Goal: Information Seeking & Learning: Learn about a topic

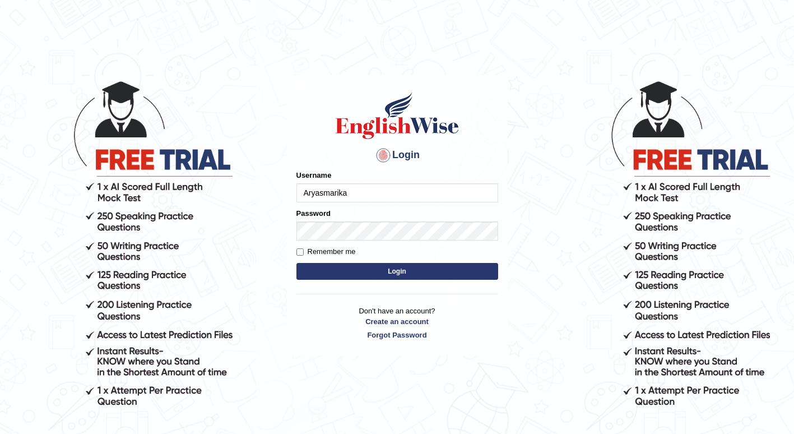
type input "Aryasmarika"
click at [301, 248] on input "Remember me" at bounding box center [300, 251] width 7 height 7
checkbox input "true"
click at [326, 267] on button "Login" at bounding box center [398, 271] width 202 height 17
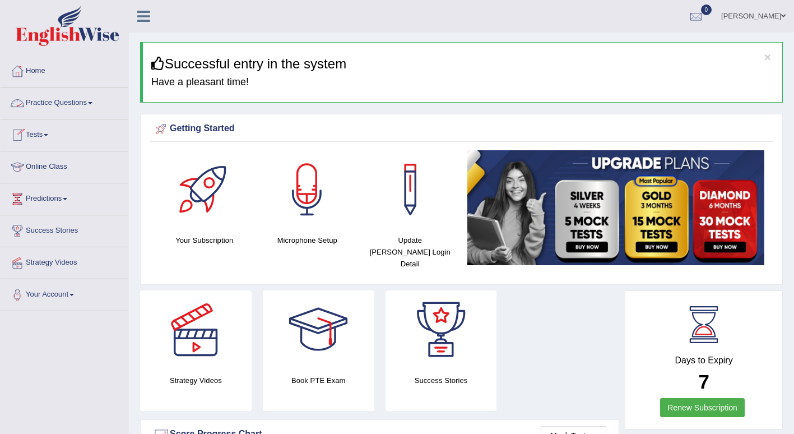
click at [41, 136] on link "Tests" at bounding box center [65, 133] width 128 height 28
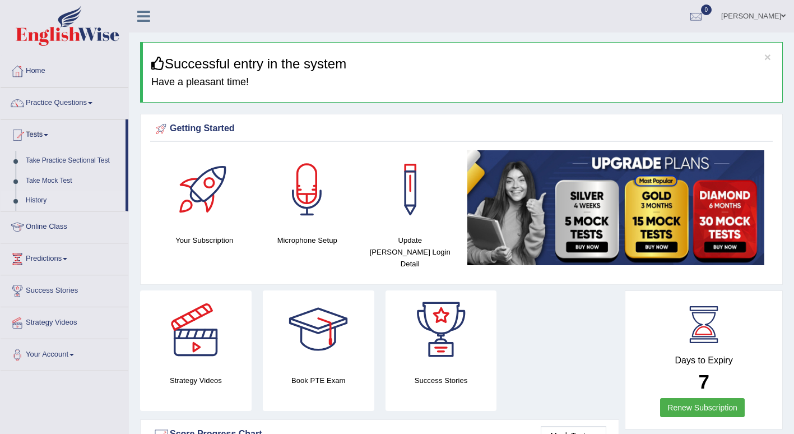
click at [37, 200] on link "History" at bounding box center [73, 201] width 105 height 20
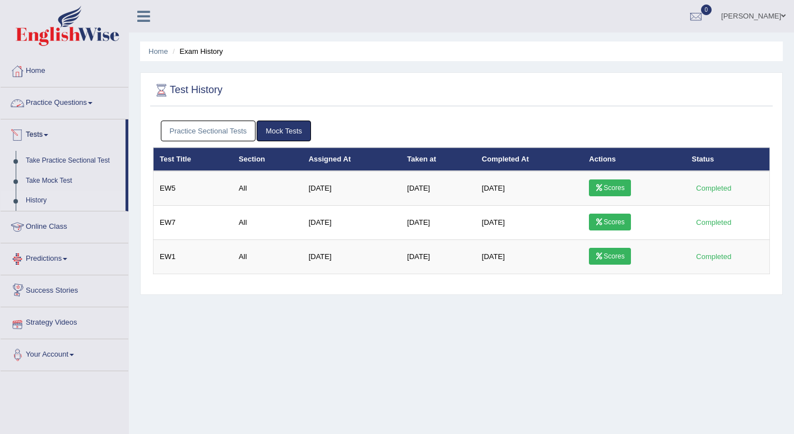
click at [79, 95] on link "Practice Questions" at bounding box center [65, 101] width 128 height 28
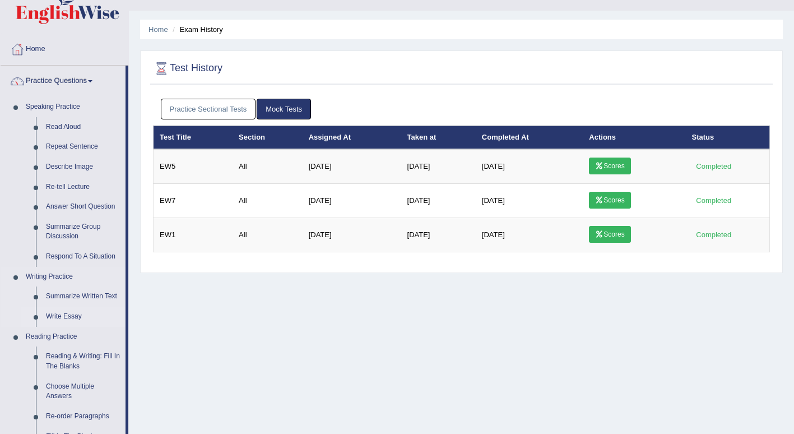
scroll to position [24, 0]
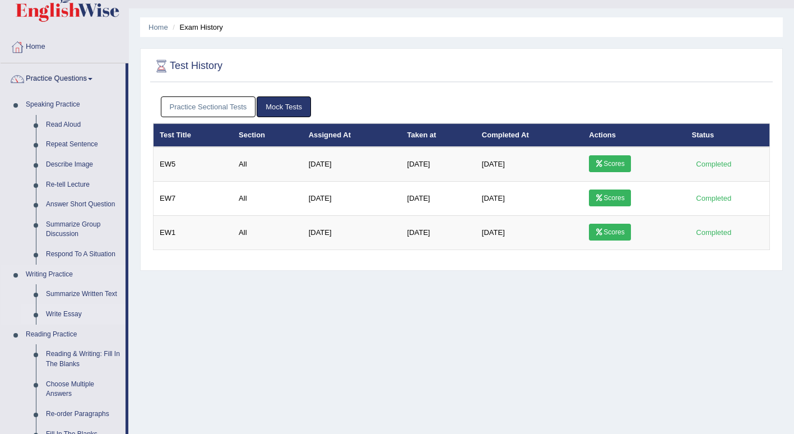
click at [61, 309] on link "Write Essay" at bounding box center [83, 314] width 85 height 20
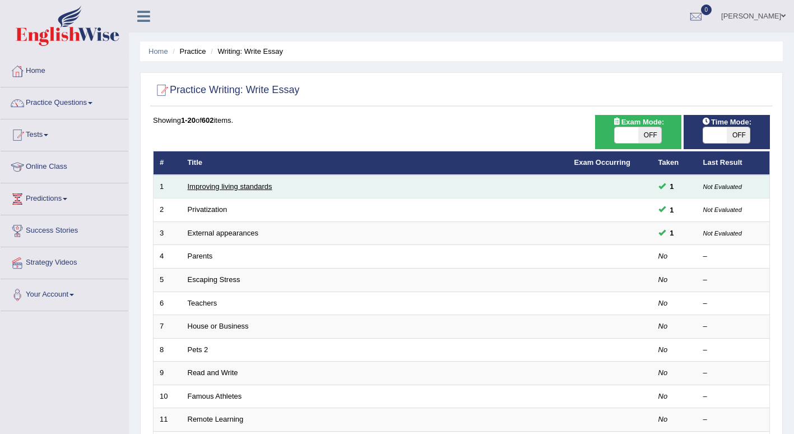
click at [251, 187] on link "Improving living standards" at bounding box center [230, 186] width 85 height 8
